Goal: Check status

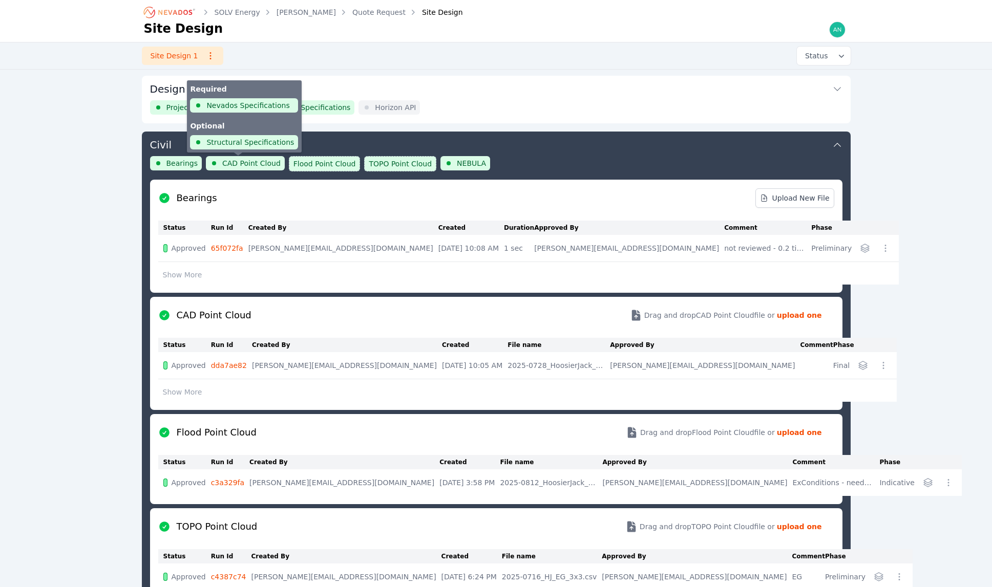
scroll to position [54, 0]
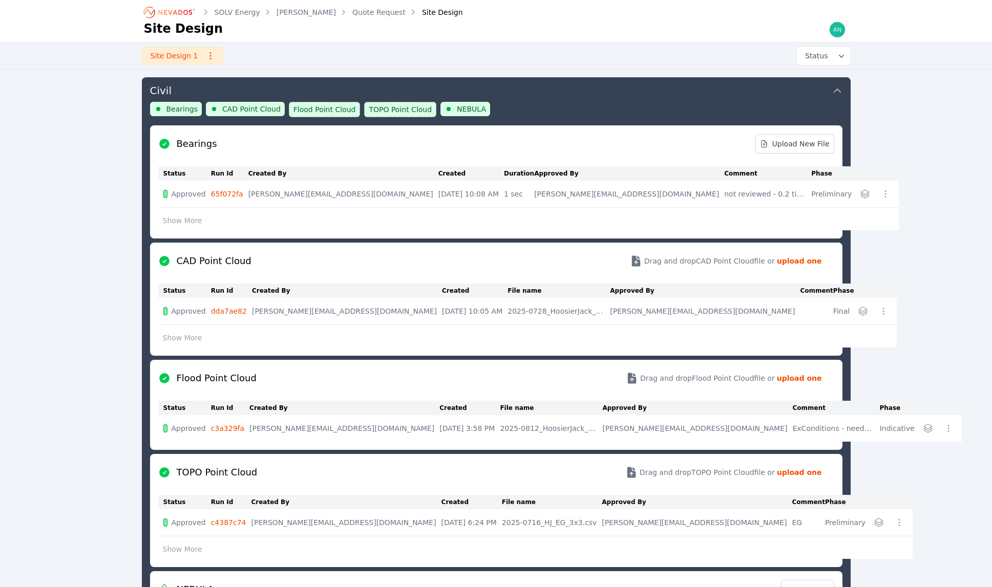
click at [308, 16] on link "[PERSON_NAME]" at bounding box center [305, 12] width 59 height 10
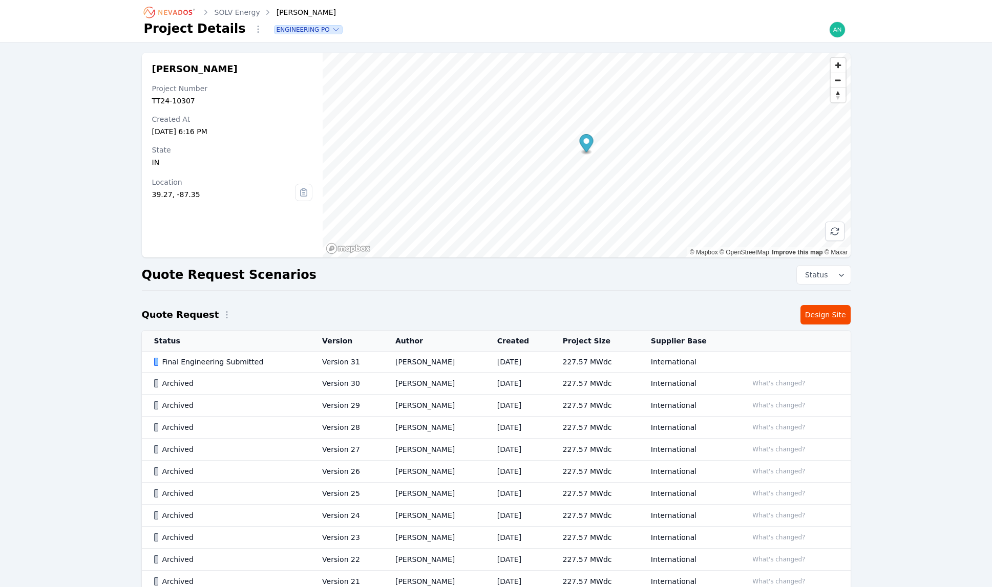
click at [267, 365] on div "Final Engineering Submitted" at bounding box center [229, 362] width 151 height 10
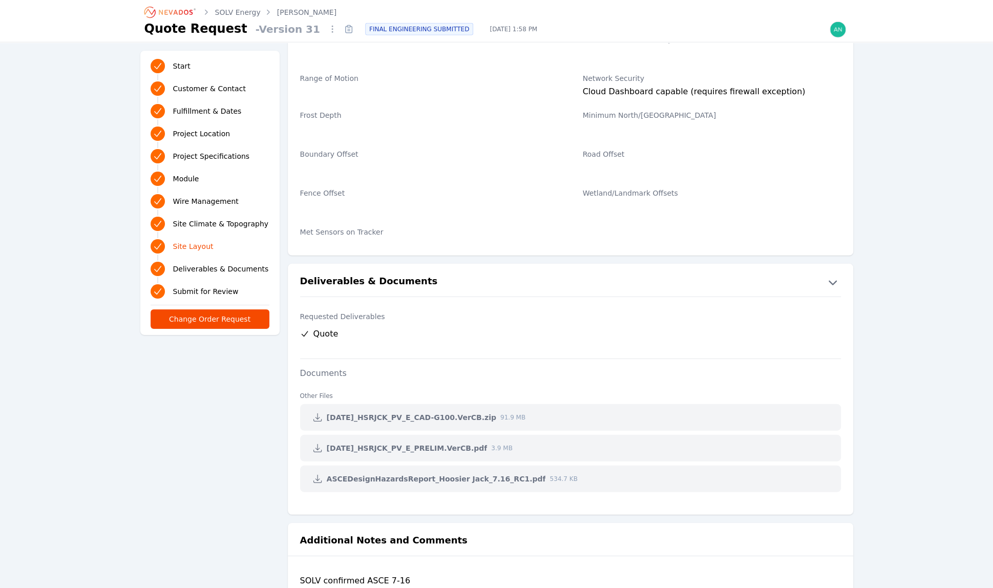
scroll to position [2206, 0]
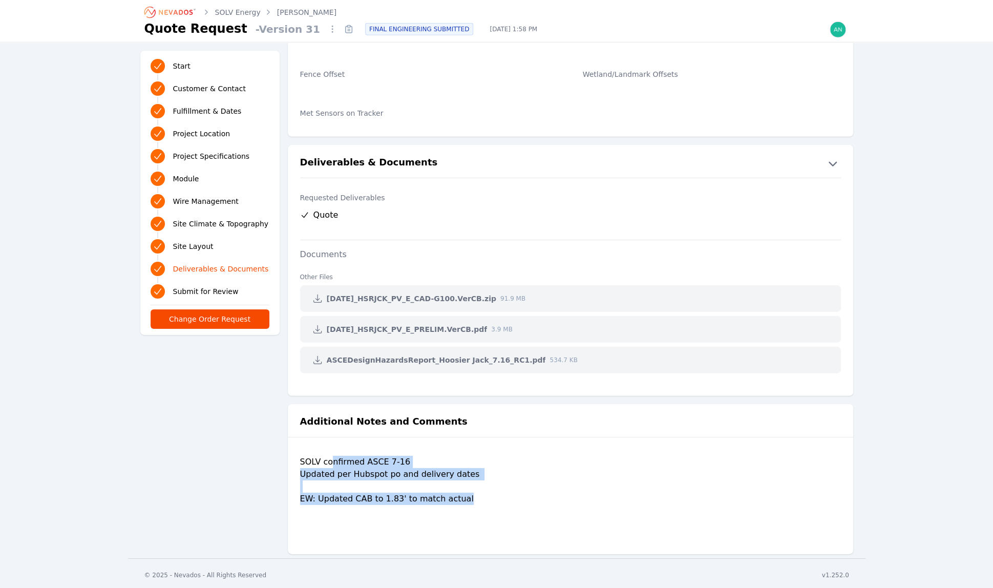
drag, startPoint x: 497, startPoint y: 522, endPoint x: 330, endPoint y: 456, distance: 179.5
click at [330, 456] on div "SOLV confirmed ASCE 7-16 Updated per Hubspot po and delivery dates EW: Updated …" at bounding box center [570, 497] width 541 height 82
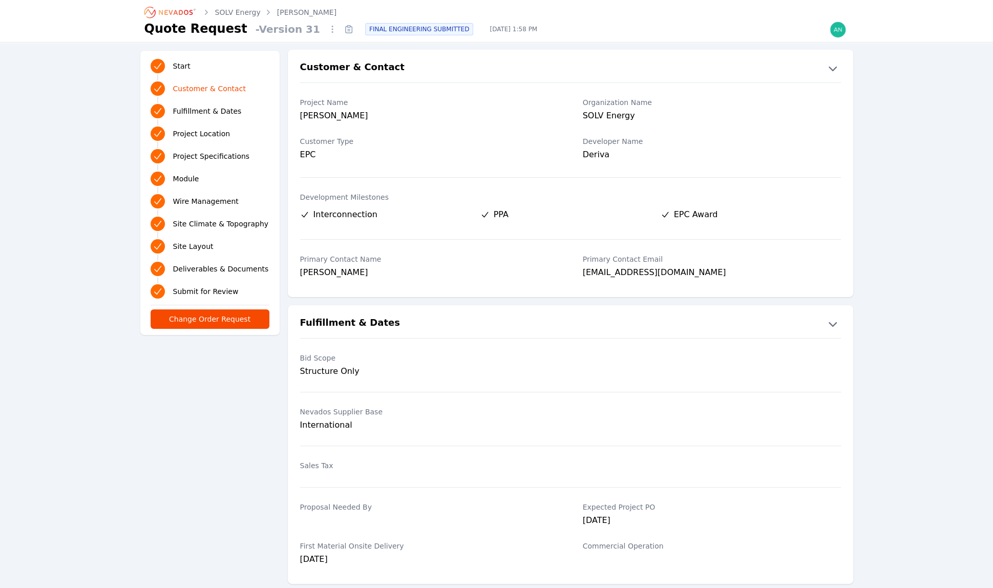
scroll to position [0, 0]
click at [295, 12] on link "[PERSON_NAME]" at bounding box center [306, 12] width 59 height 10
